Goal: Task Accomplishment & Management: Use online tool/utility

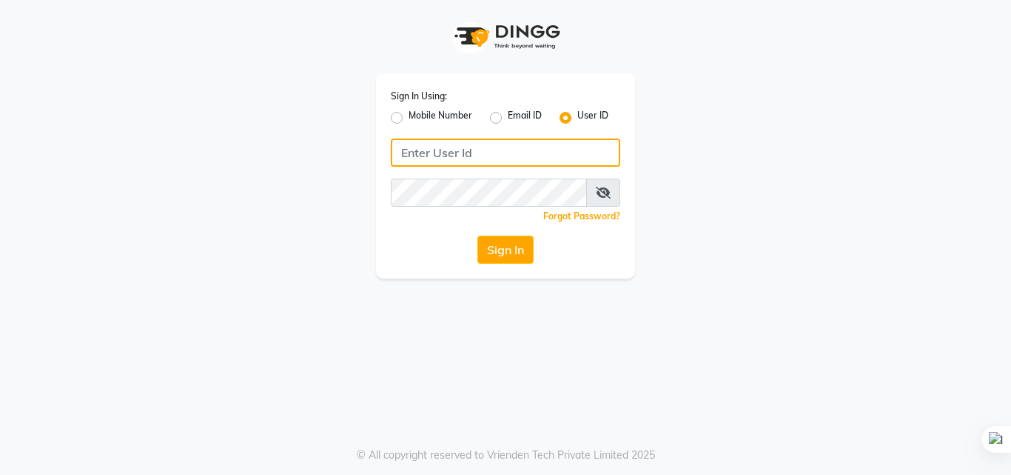
click at [454, 161] on input "Username" at bounding box center [506, 152] width 230 height 28
type input "[EMAIL_ADDRESS][DOMAIN_NAME]"
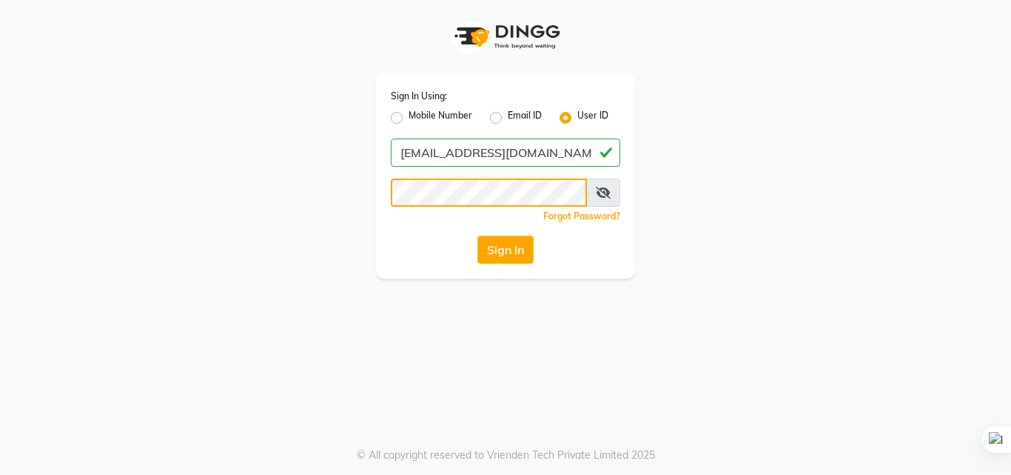
click at [478, 235] on button "Sign In" at bounding box center [506, 249] width 56 height 28
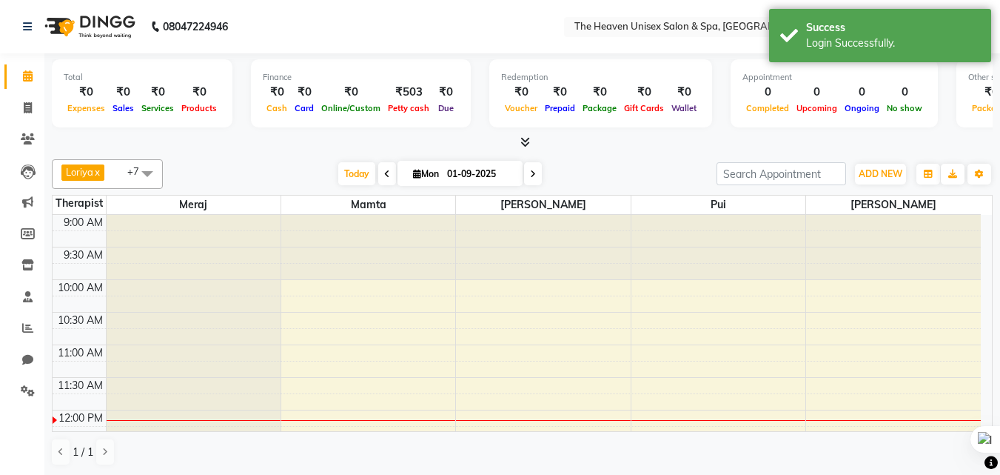
click at [344, 33] on nav "08047224946 Select Location × The Heaven Unisex Salon & Spa, Kalyan English ENG…" at bounding box center [500, 26] width 1000 height 53
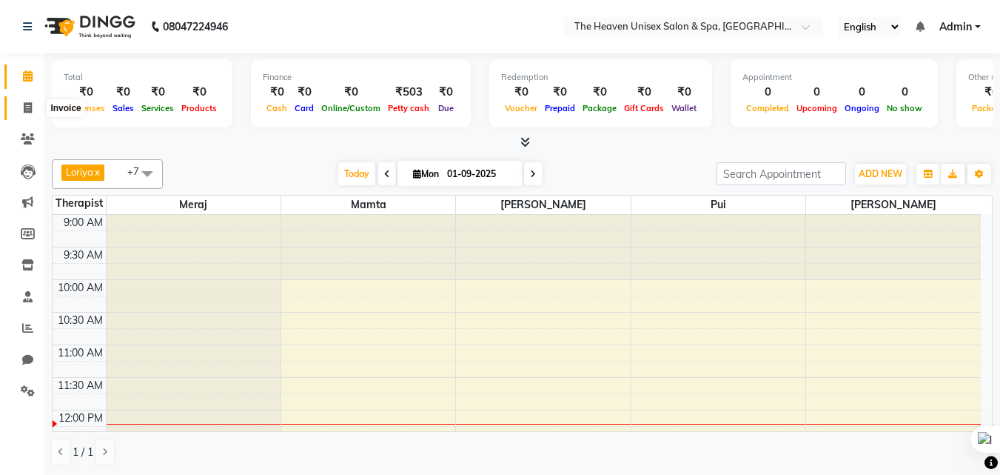
click at [27, 108] on icon at bounding box center [28, 107] width 8 height 11
select select "8417"
select select "service"
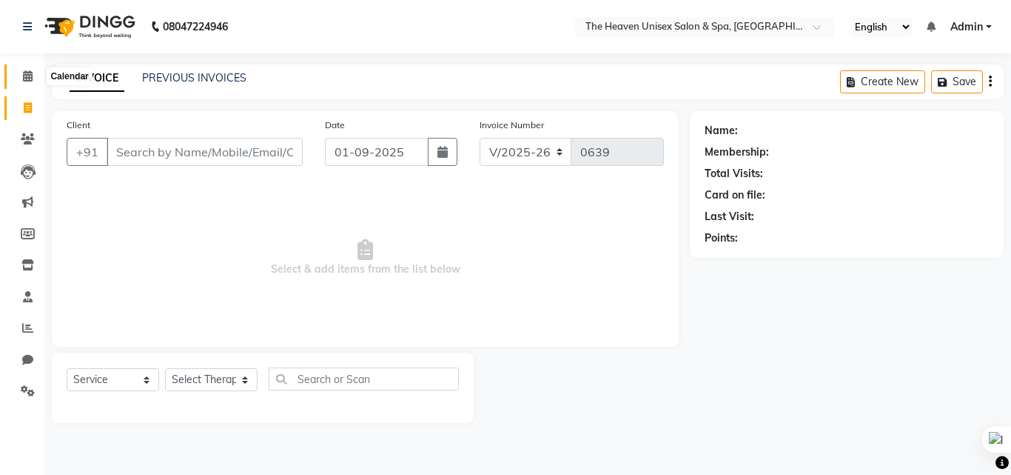
click at [27, 76] on icon at bounding box center [28, 75] width 10 height 11
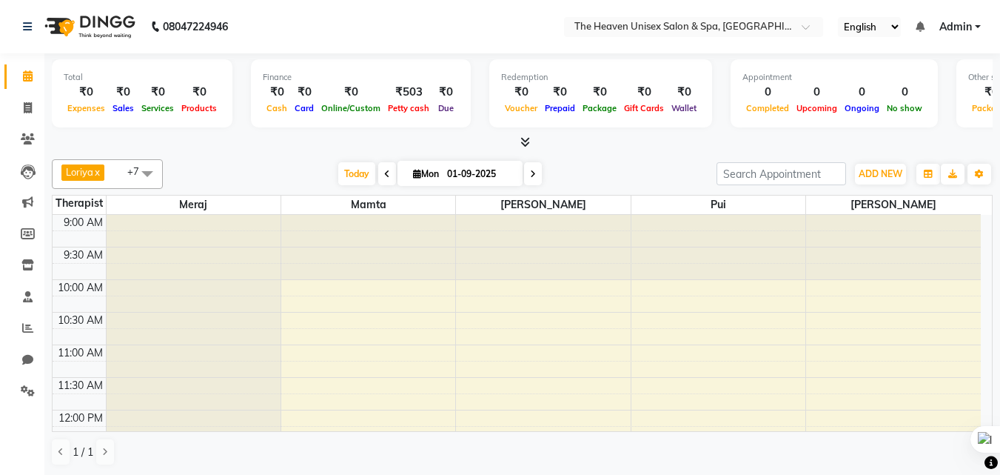
click at [382, 181] on span at bounding box center [387, 173] width 18 height 23
type input "31-08-2025"
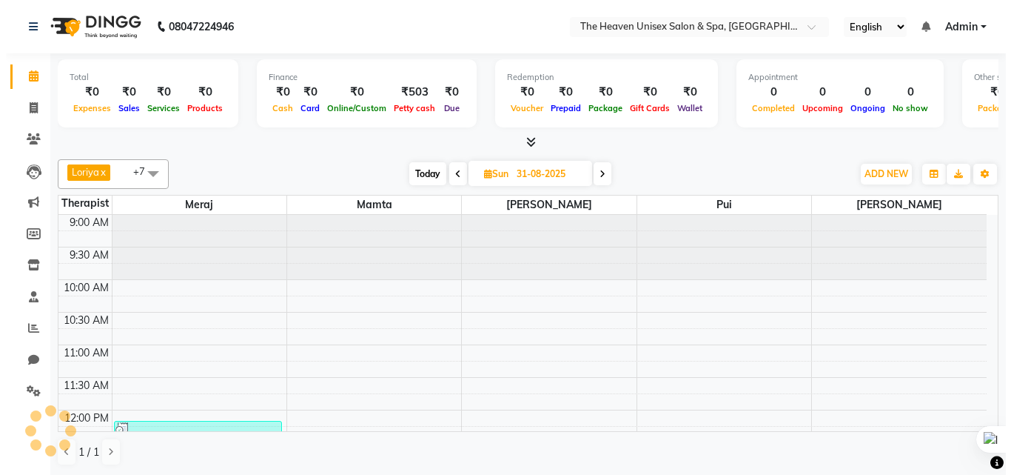
scroll to position [196, 0]
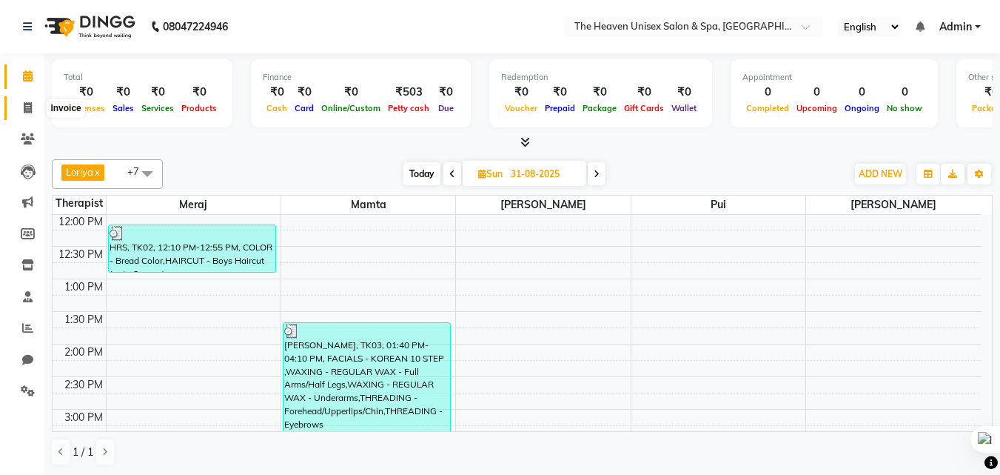
click at [32, 103] on icon at bounding box center [28, 107] width 8 height 11
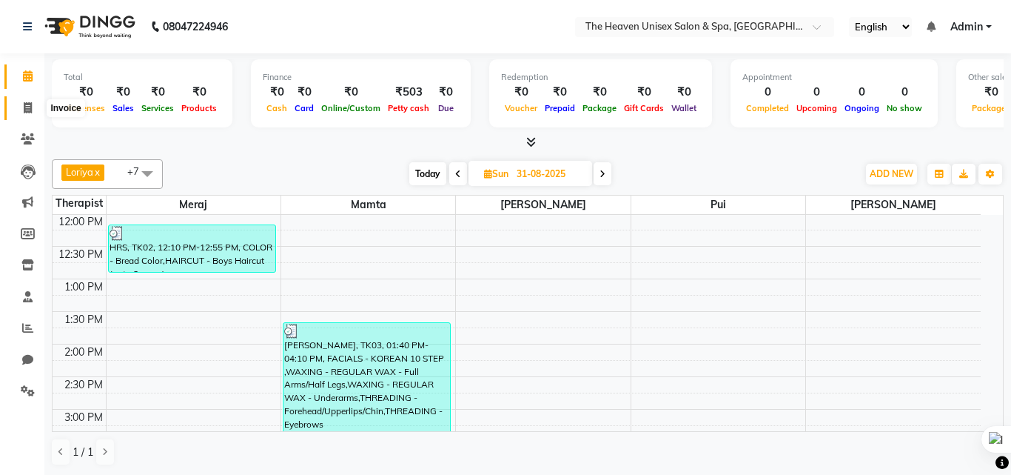
select select "8417"
select select "service"
